Goal: Transaction & Acquisition: Register for event/course

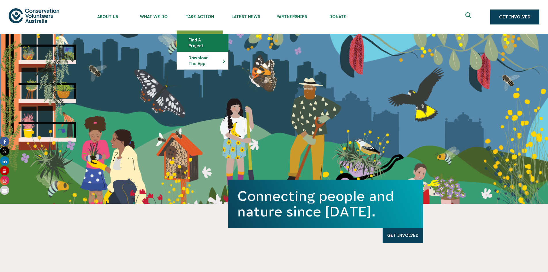
click at [203, 38] on link "Find a project" at bounding box center [202, 42] width 51 height 17
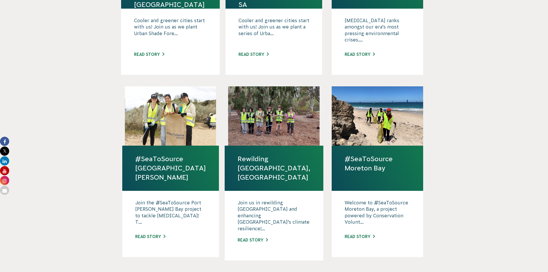
scroll to position [288, 0]
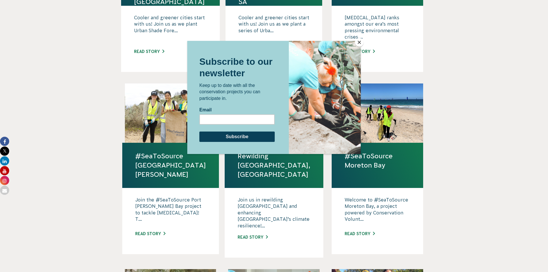
click at [358, 44] on button "Close" at bounding box center [359, 42] width 9 height 9
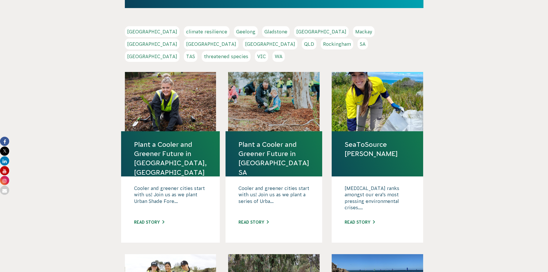
scroll to position [202, 0]
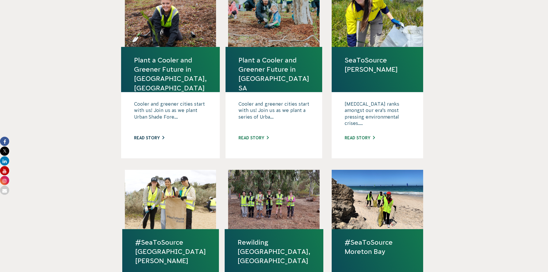
click at [156, 136] on link "Read story" at bounding box center [149, 138] width 30 height 5
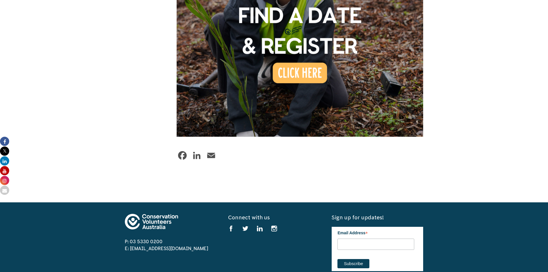
scroll to position [547, 0]
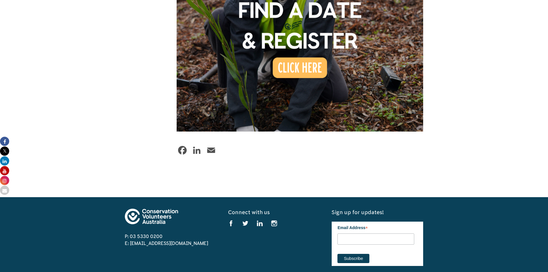
click at [308, 54] on img at bounding box center [300, 8] width 247 height 247
